Goal: Information Seeking & Learning: Learn about a topic

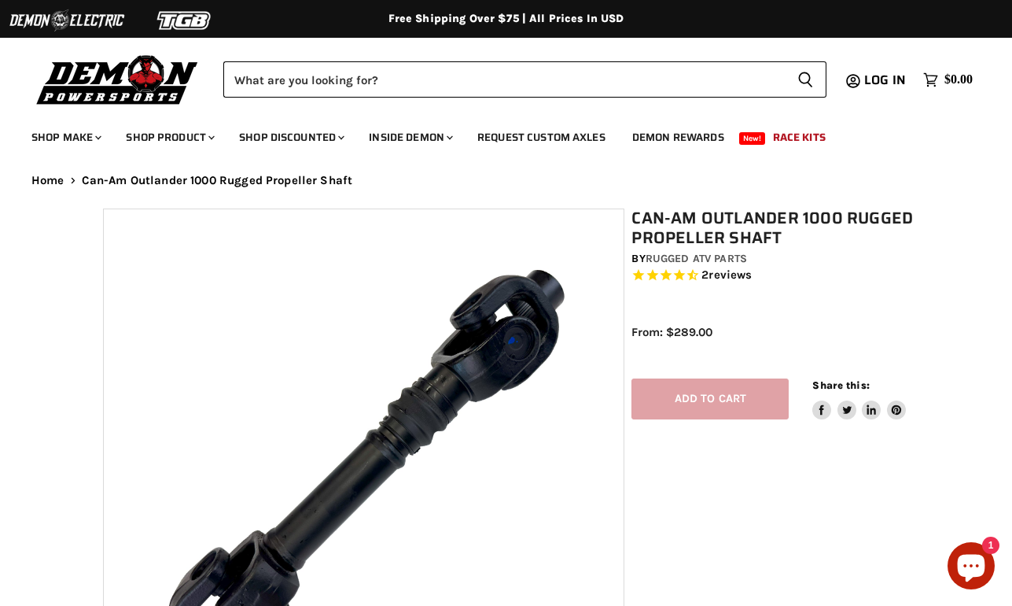
select select "******"
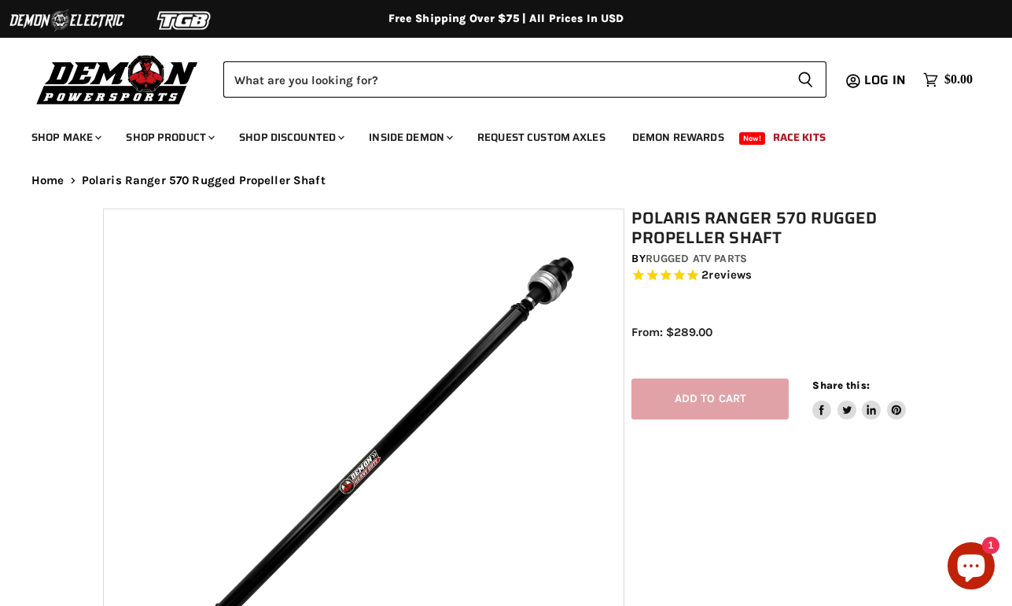
select select "******"
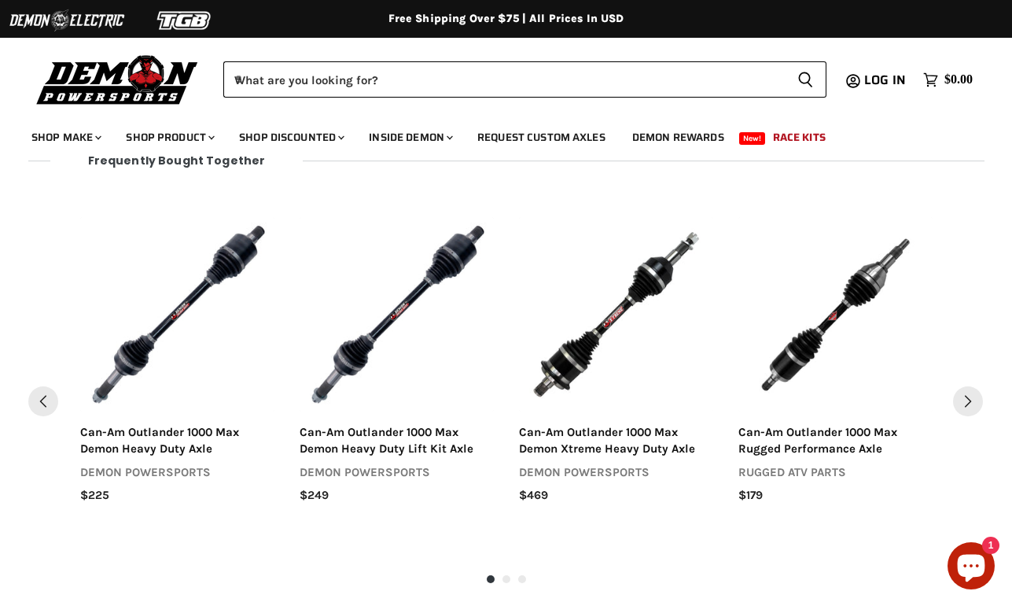
scroll to position [1638, 0]
